Goal: Task Accomplishment & Management: Use online tool/utility

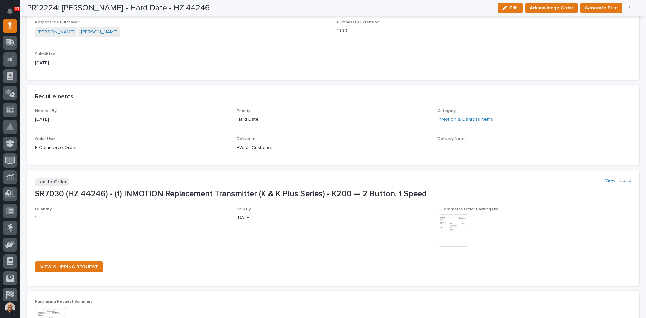
scroll to position [236, 0]
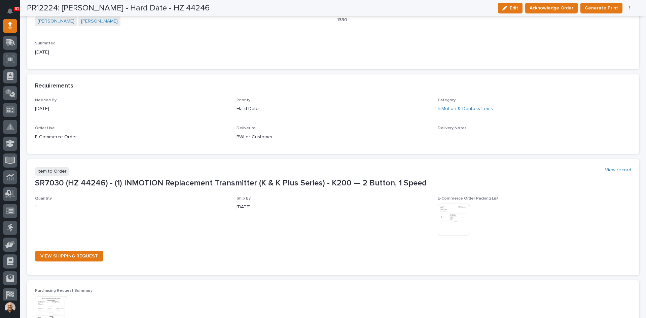
click at [441, 215] on img at bounding box center [454, 220] width 32 height 32
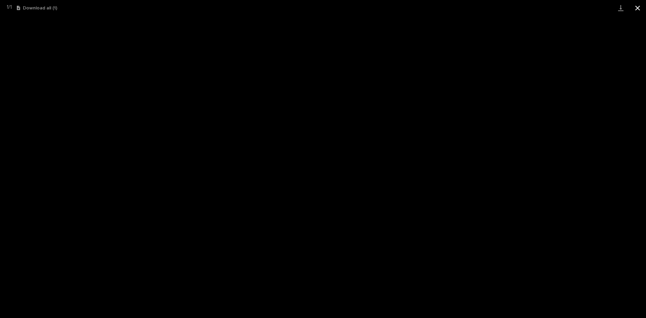
click at [637, 8] on button "Close gallery" at bounding box center [637, 8] width 17 height 16
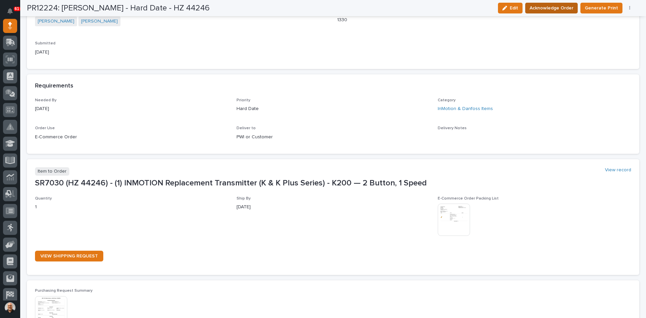
click at [555, 9] on span "Acknowledge Order" at bounding box center [552, 8] width 44 height 8
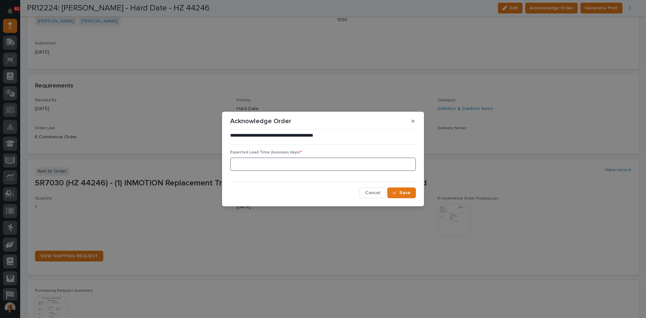
click at [245, 166] on input at bounding box center [323, 163] width 186 height 13
type input "0"
click at [406, 191] on span "Save" at bounding box center [404, 193] width 11 height 6
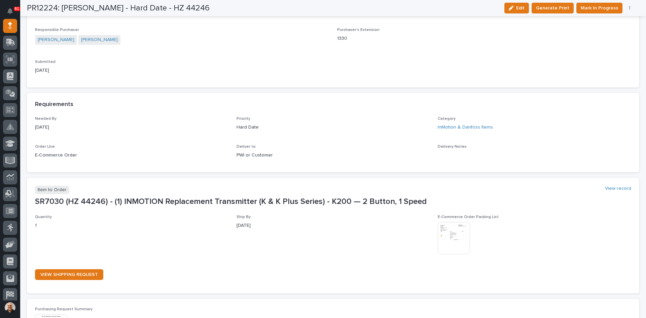
scroll to position [293, 0]
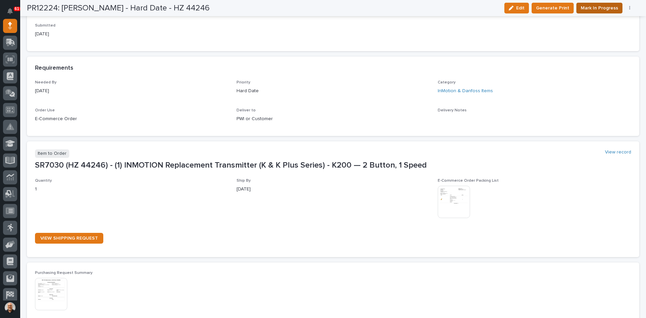
click at [595, 8] on span "Mark In Progress" at bounding box center [599, 8] width 37 height 8
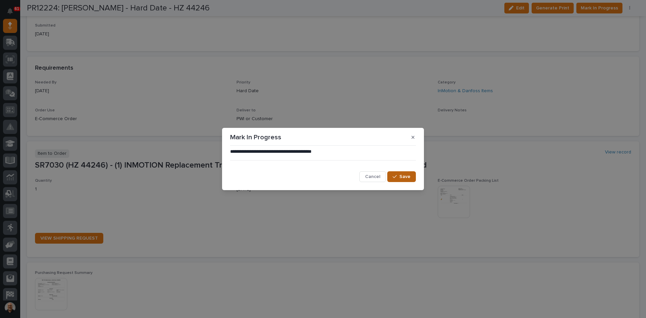
click at [398, 176] on div "button" at bounding box center [396, 176] width 7 height 5
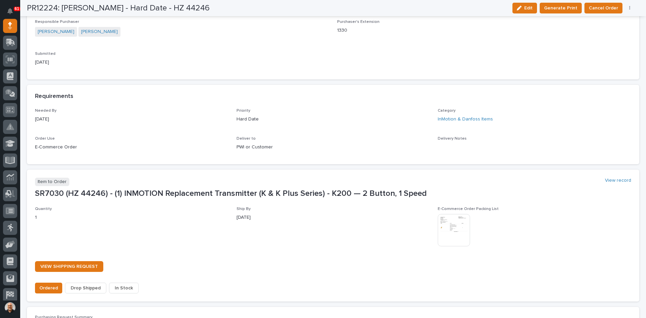
scroll to position [334, 0]
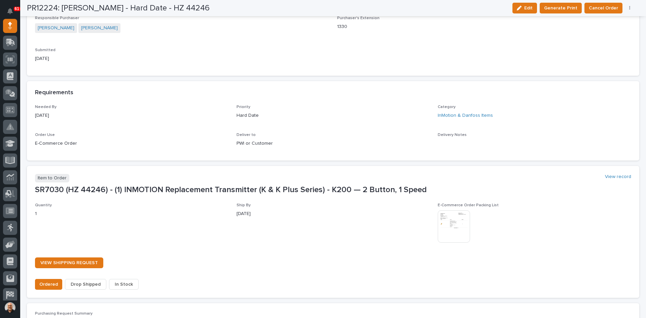
click at [123, 287] on span "In Stock" at bounding box center [124, 284] width 18 height 8
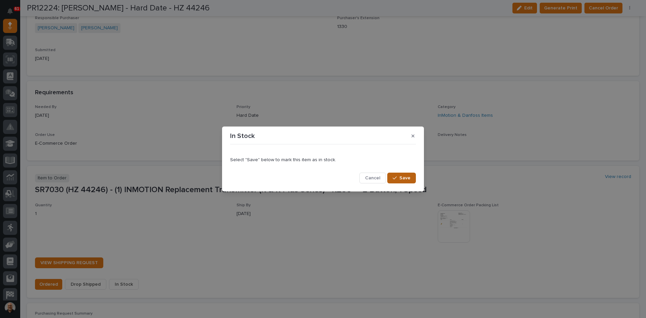
click at [409, 179] on span "Save" at bounding box center [404, 178] width 11 height 6
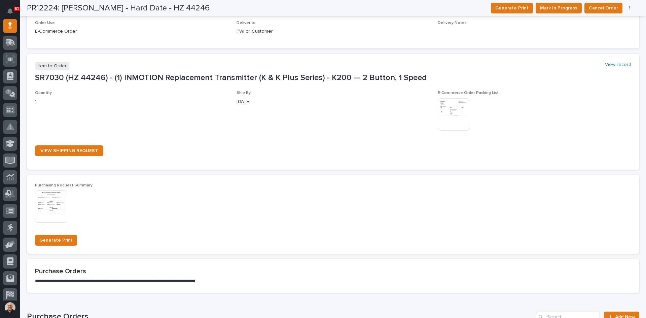
scroll to position [273, 0]
